Goal: Complete application form

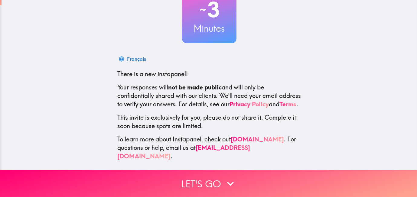
scroll to position [52, 0]
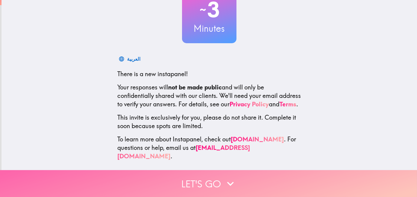
click at [208, 183] on button "Let's go" at bounding box center [208, 183] width 417 height 27
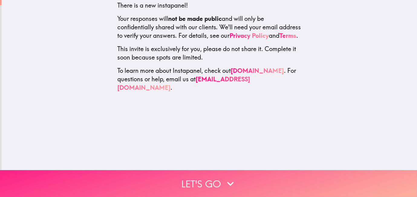
scroll to position [0, 0]
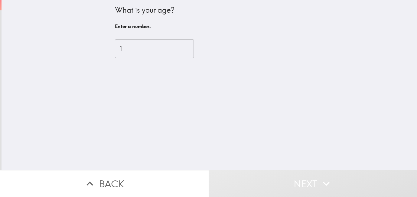
click at [187, 48] on input "1" at bounding box center [154, 48] width 79 height 19
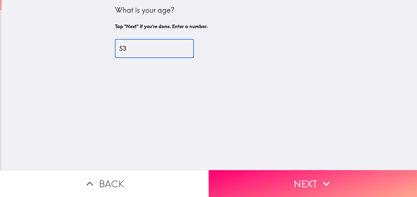
click at [187, 48] on input "53" at bounding box center [154, 48] width 79 height 19
type input "54"
click at [187, 48] on input "54" at bounding box center [154, 48] width 79 height 19
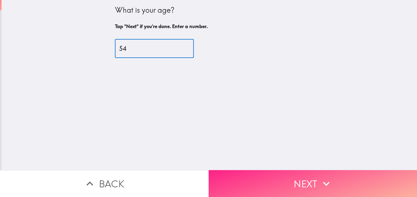
click at [248, 186] on button "Next" at bounding box center [313, 183] width 209 height 27
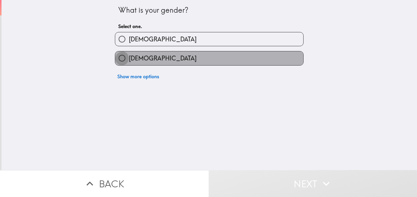
click at [122, 63] on input "[DEMOGRAPHIC_DATA]" at bounding box center [122, 58] width 14 height 14
radio input "true"
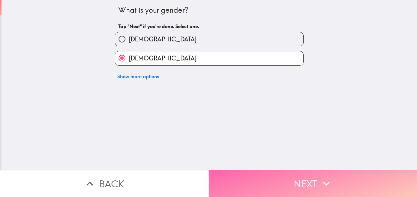
click at [256, 188] on button "Next" at bounding box center [313, 183] width 209 height 27
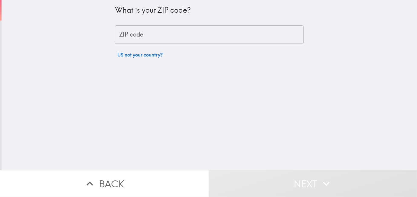
click at [191, 36] on input "ZIP code" at bounding box center [209, 34] width 189 height 19
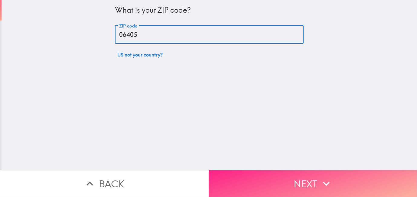
type input "06405"
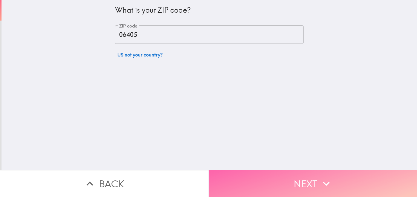
click at [298, 182] on button "Next" at bounding box center [313, 183] width 209 height 27
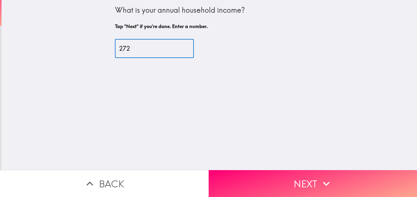
click at [189, 49] on input "272" at bounding box center [154, 48] width 79 height 19
click at [147, 49] on input "272" at bounding box center [154, 48] width 79 height 19
type input "2"
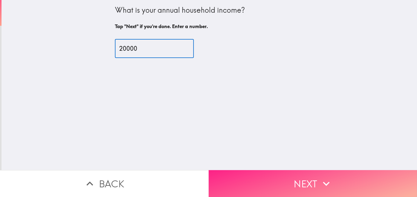
type input "20000"
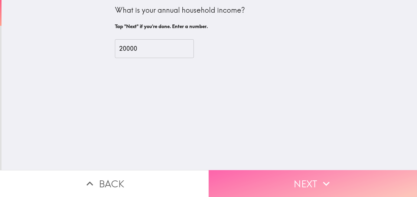
click at [288, 188] on button "Next" at bounding box center [313, 183] width 209 height 27
